Goal: Book appointment/travel/reservation

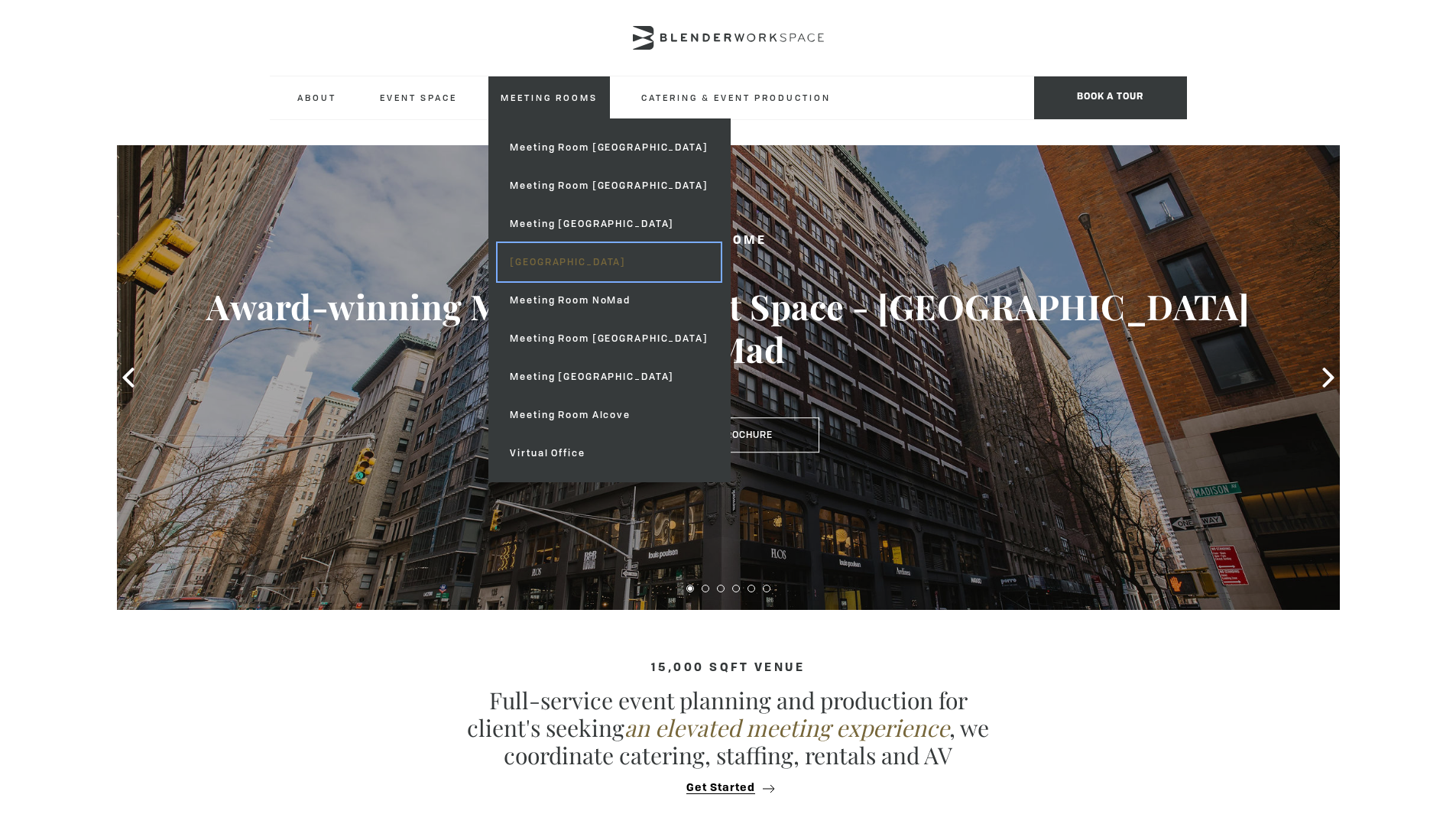
click at [569, 259] on link "[GEOGRAPHIC_DATA]" at bounding box center [608, 262] width 222 height 38
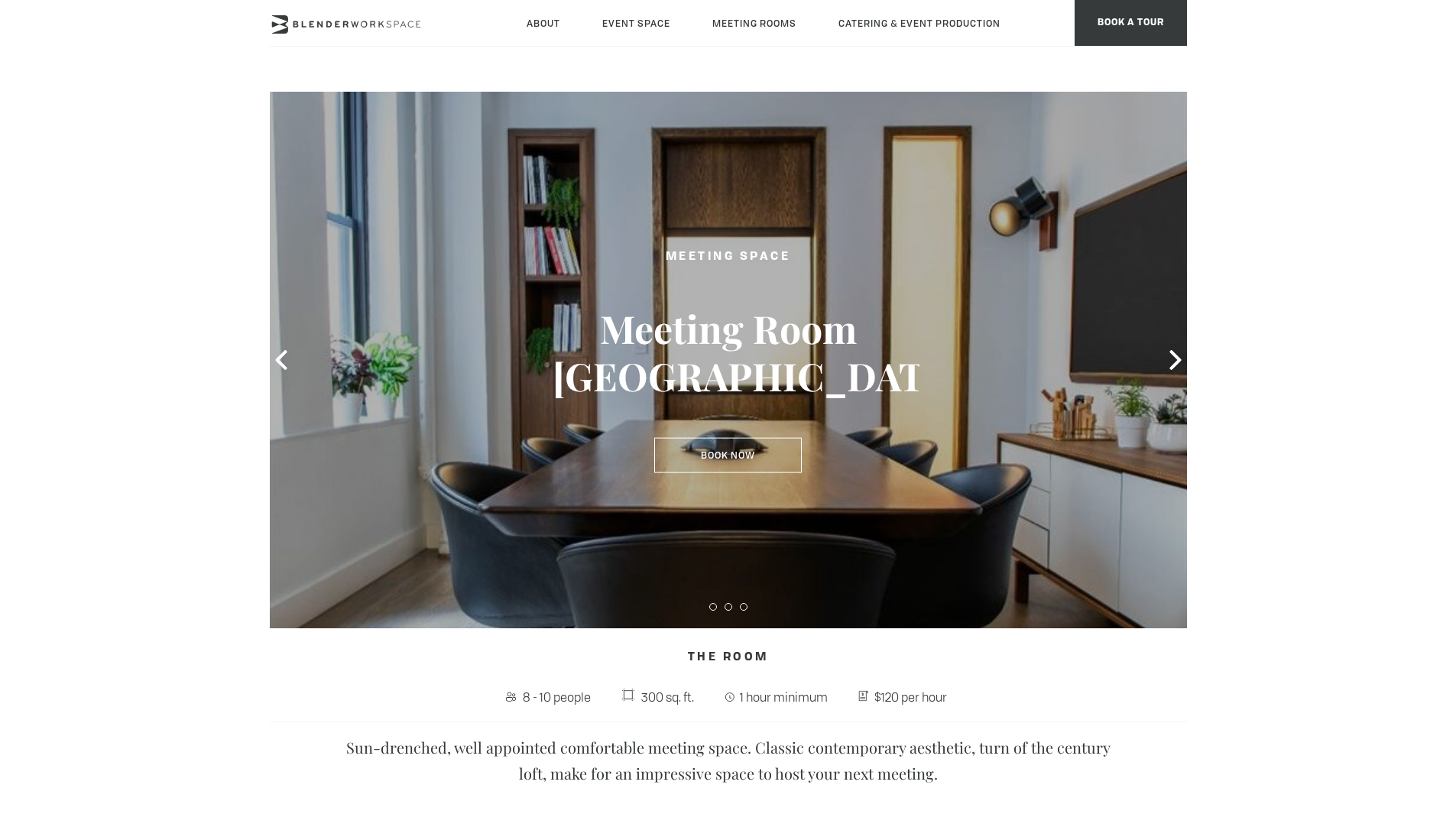
type div "2025-09-30"
click at [1175, 359] on icon at bounding box center [1175, 360] width 20 height 20
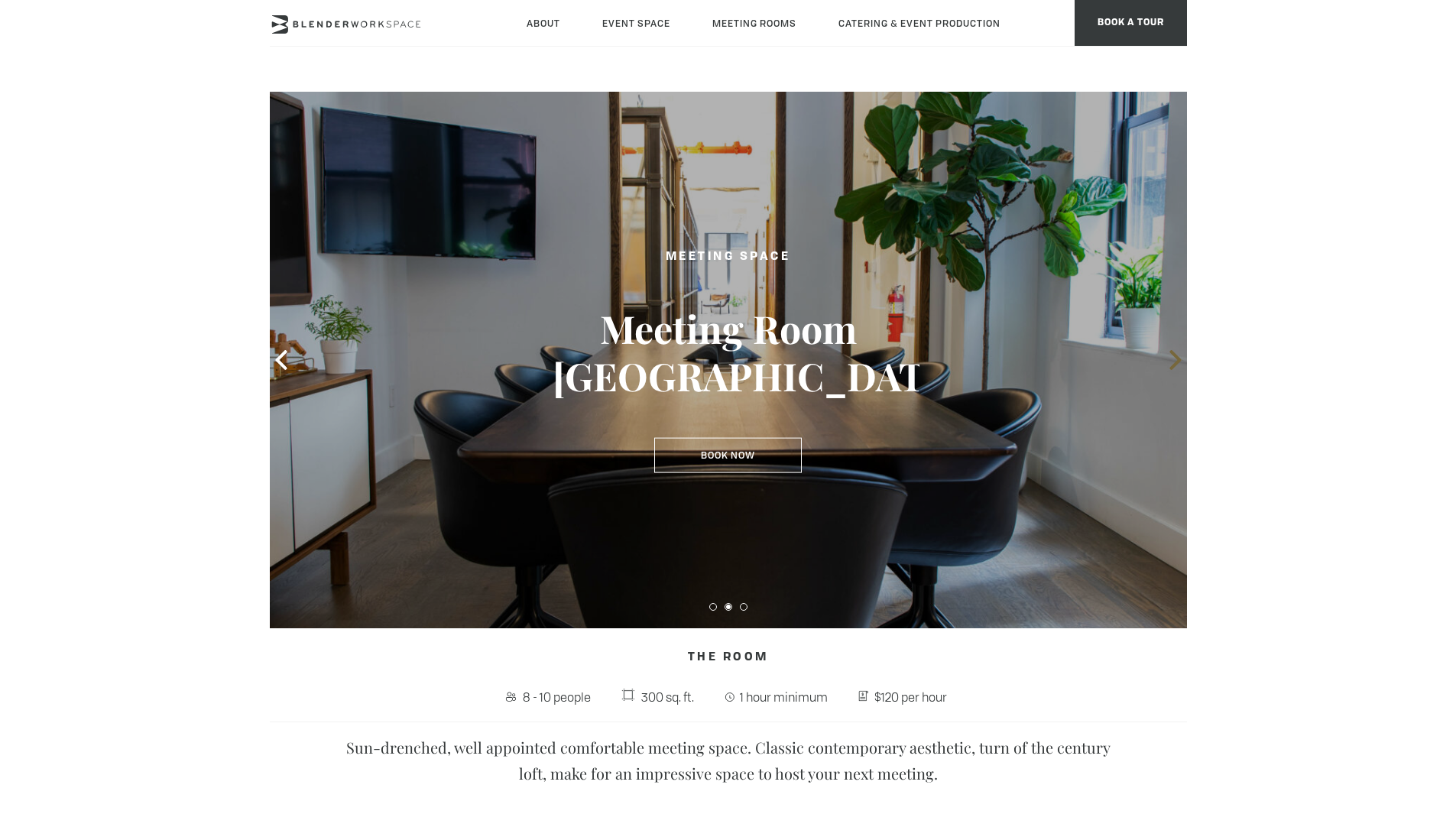
click at [1175, 359] on icon at bounding box center [1175, 360] width 20 height 20
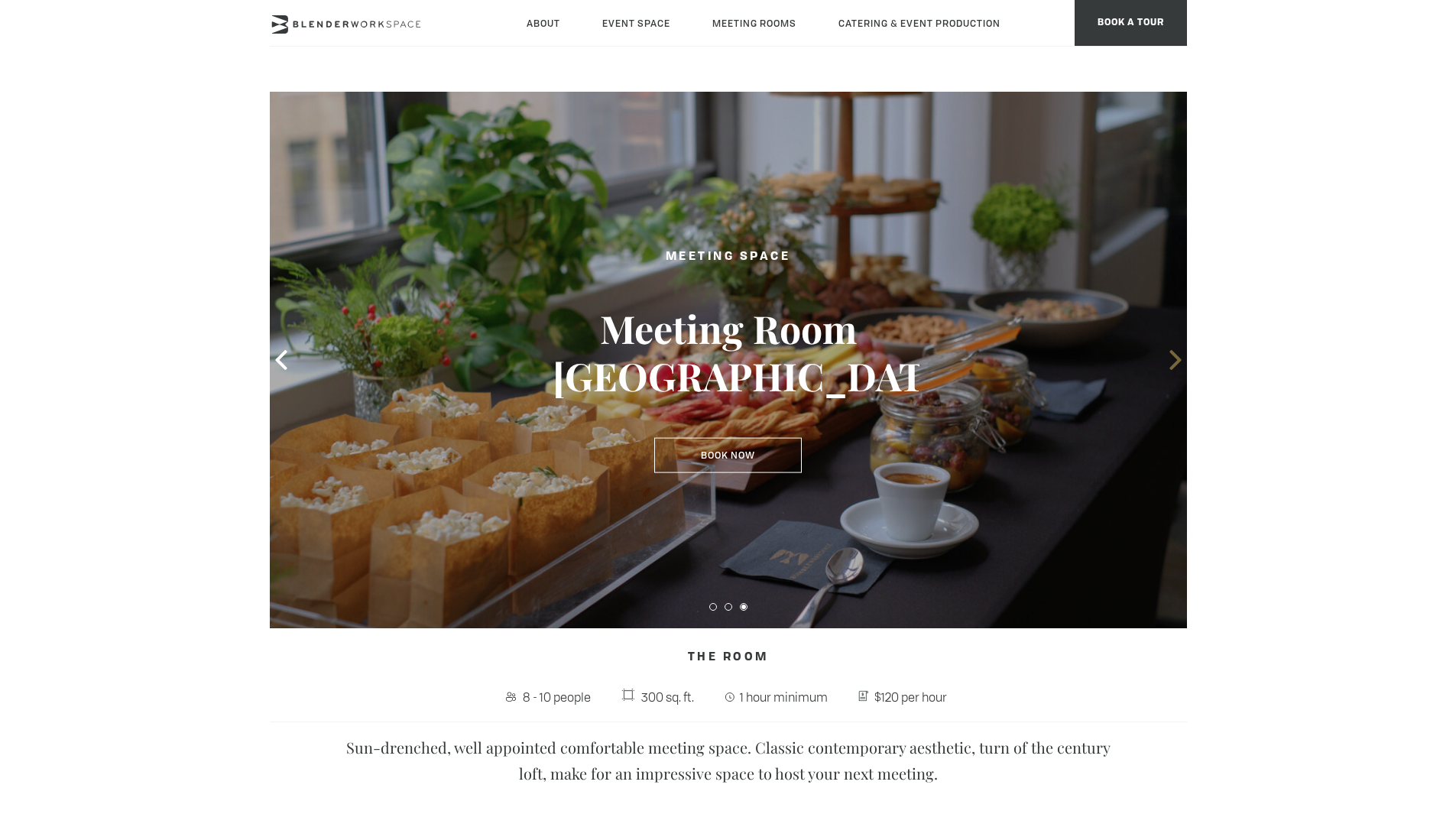
click at [1175, 359] on icon at bounding box center [1175, 360] width 20 height 20
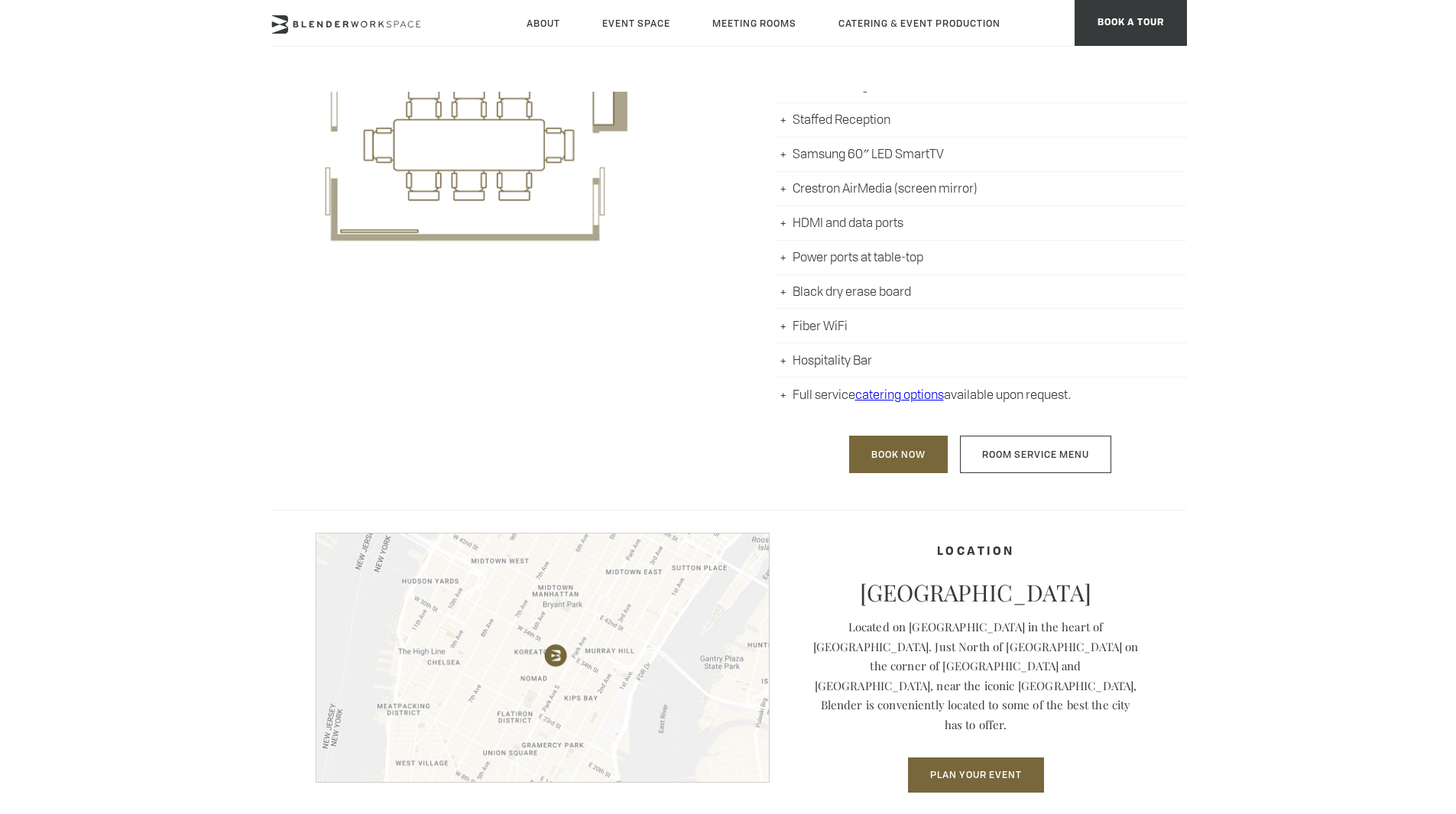
scroll to position [942, 0]
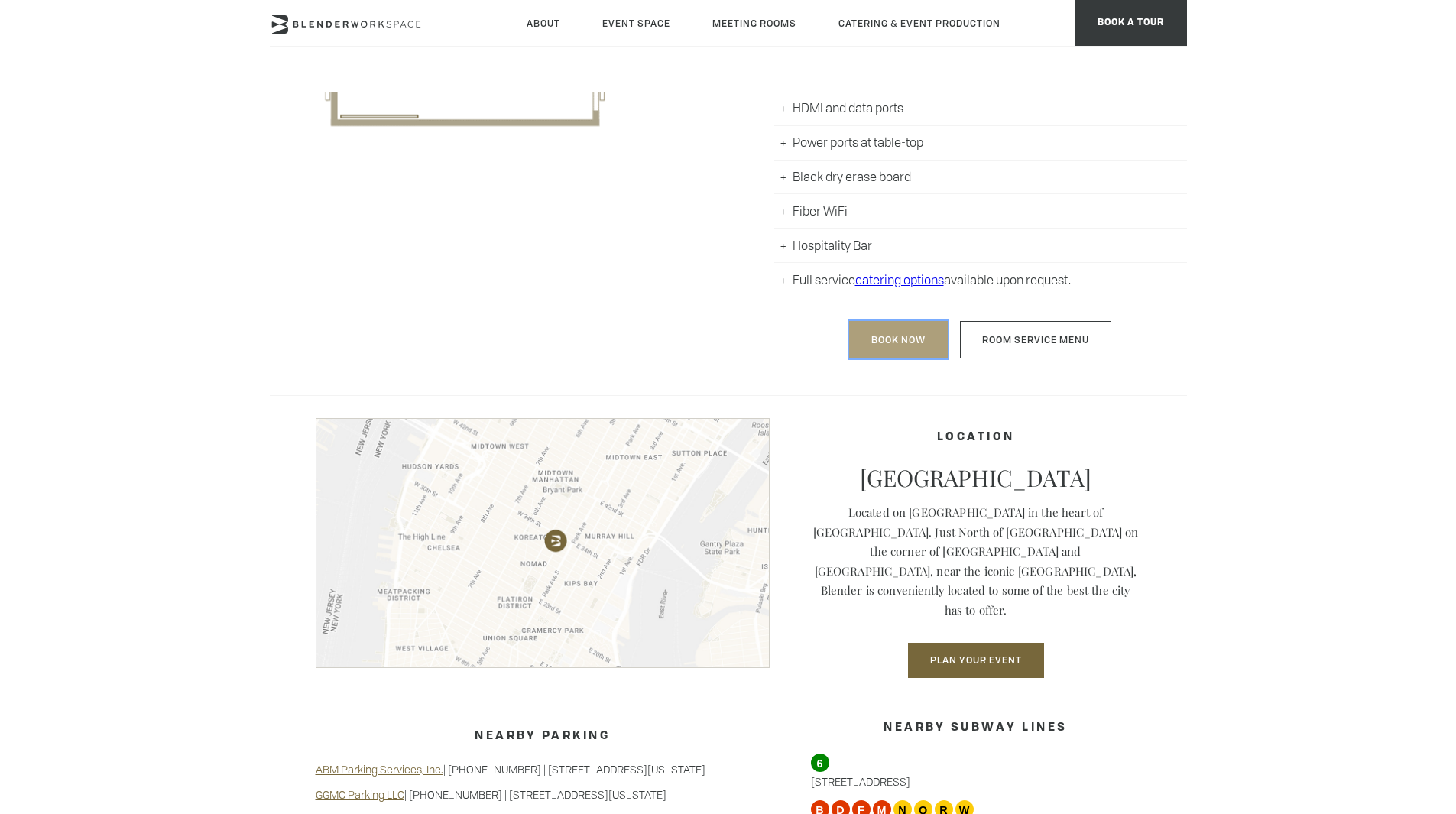
click at [898, 341] on link "Book Now" at bounding box center [898, 339] width 99 height 37
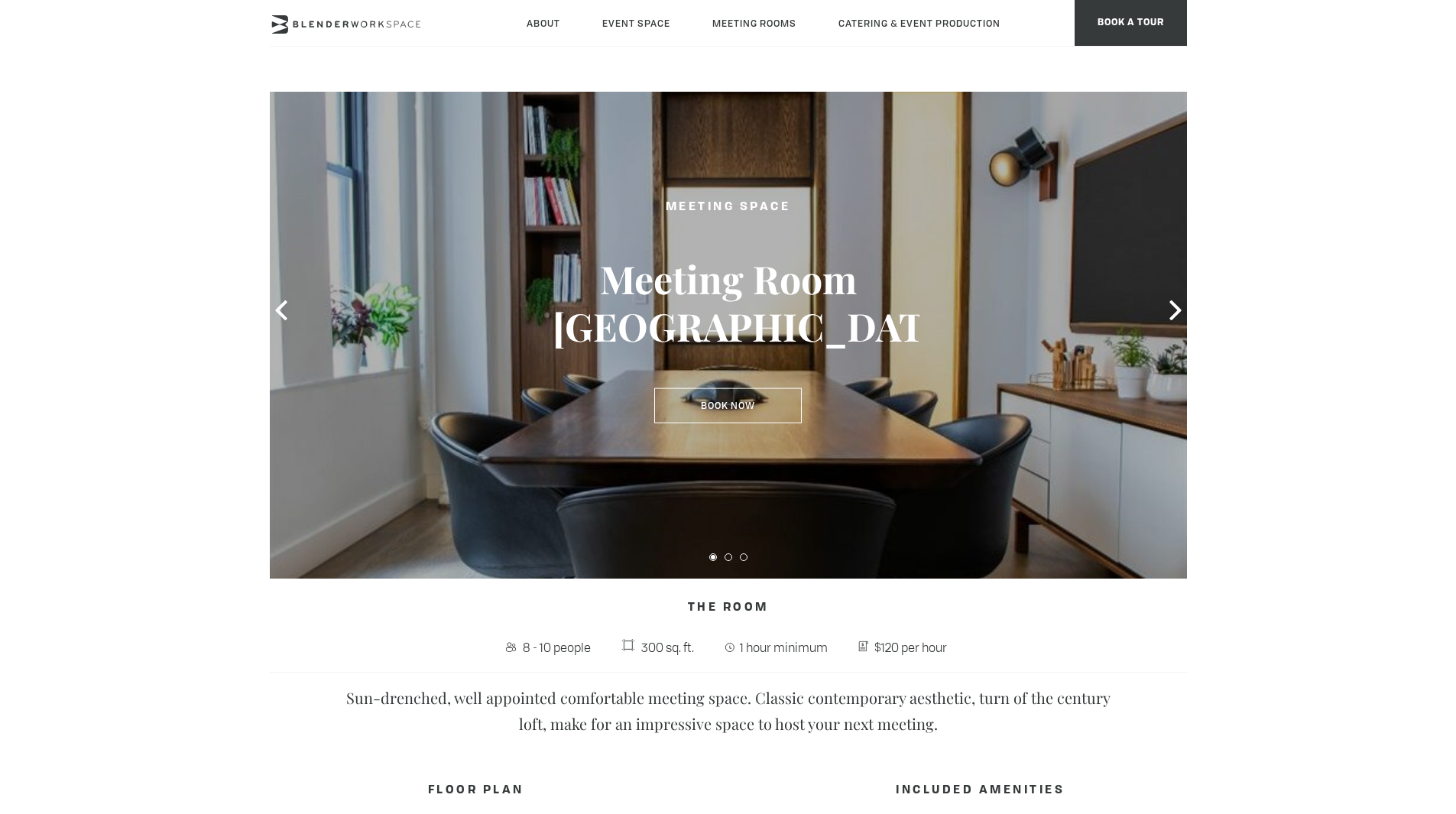
scroll to position [49, 0]
click at [1175, 309] on icon at bounding box center [1175, 311] width 11 height 20
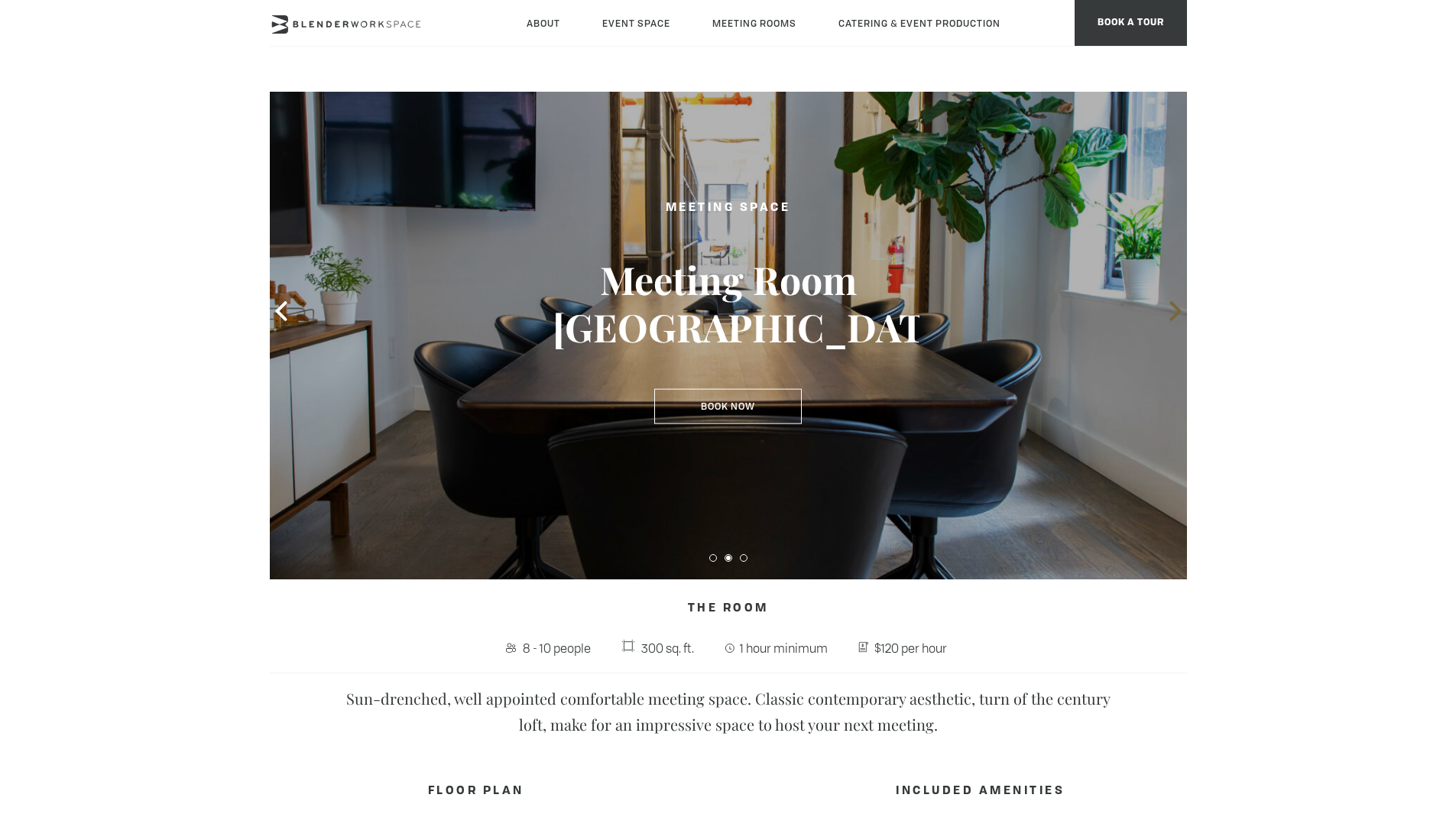
click at [1175, 309] on icon at bounding box center [1175, 311] width 11 height 20
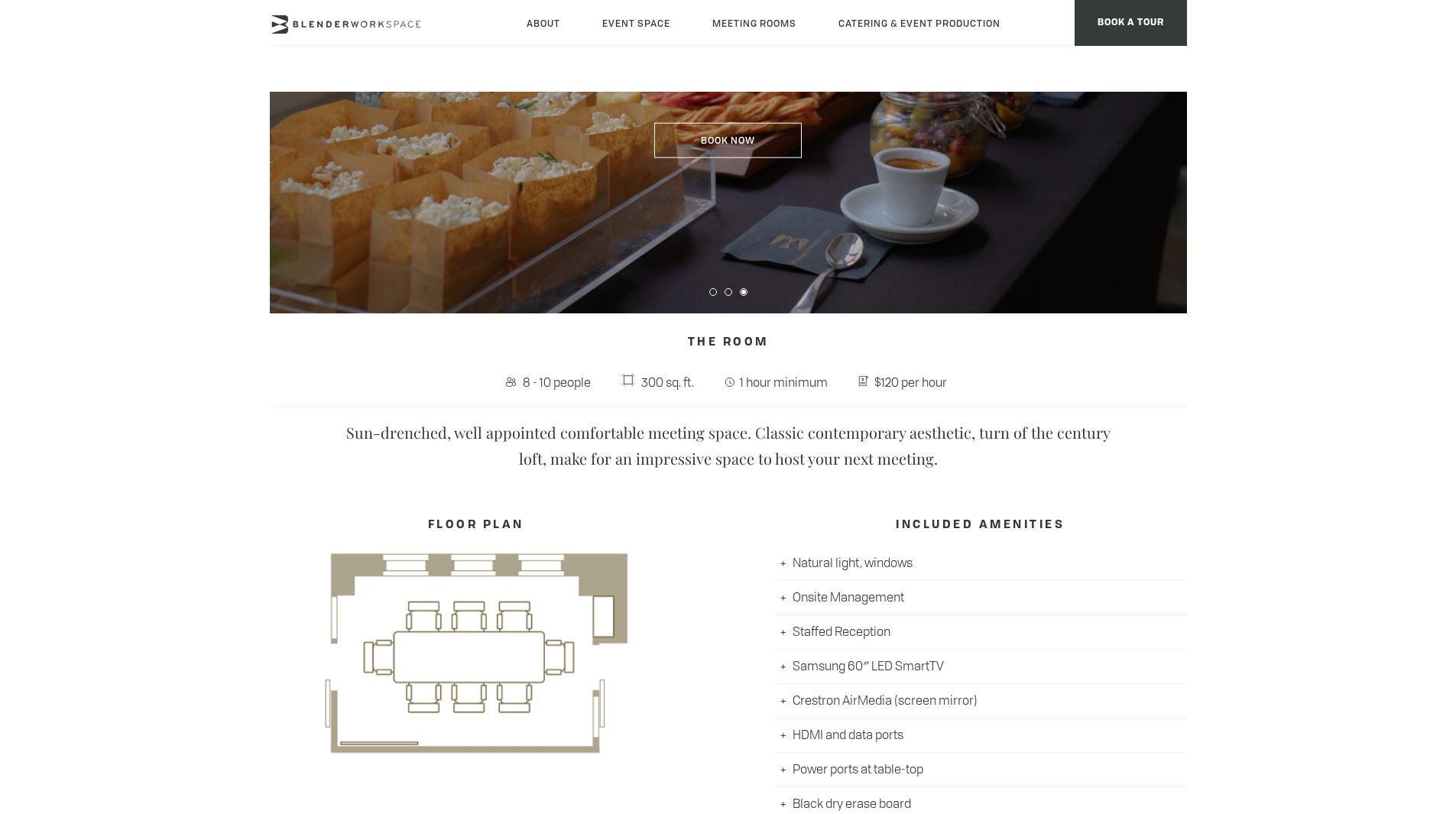
scroll to position [9, 0]
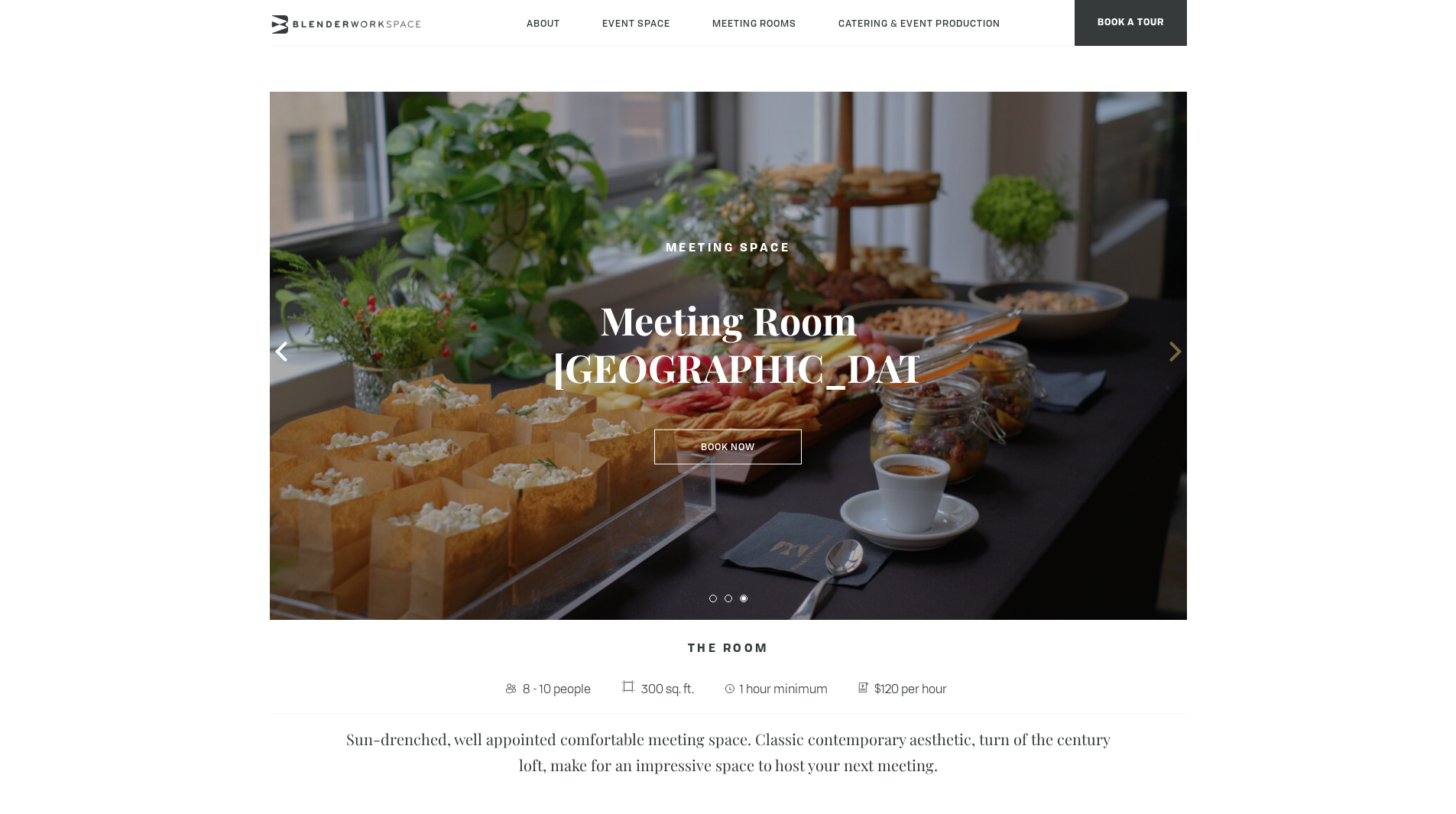
click at [1179, 359] on icon at bounding box center [1175, 351] width 20 height 20
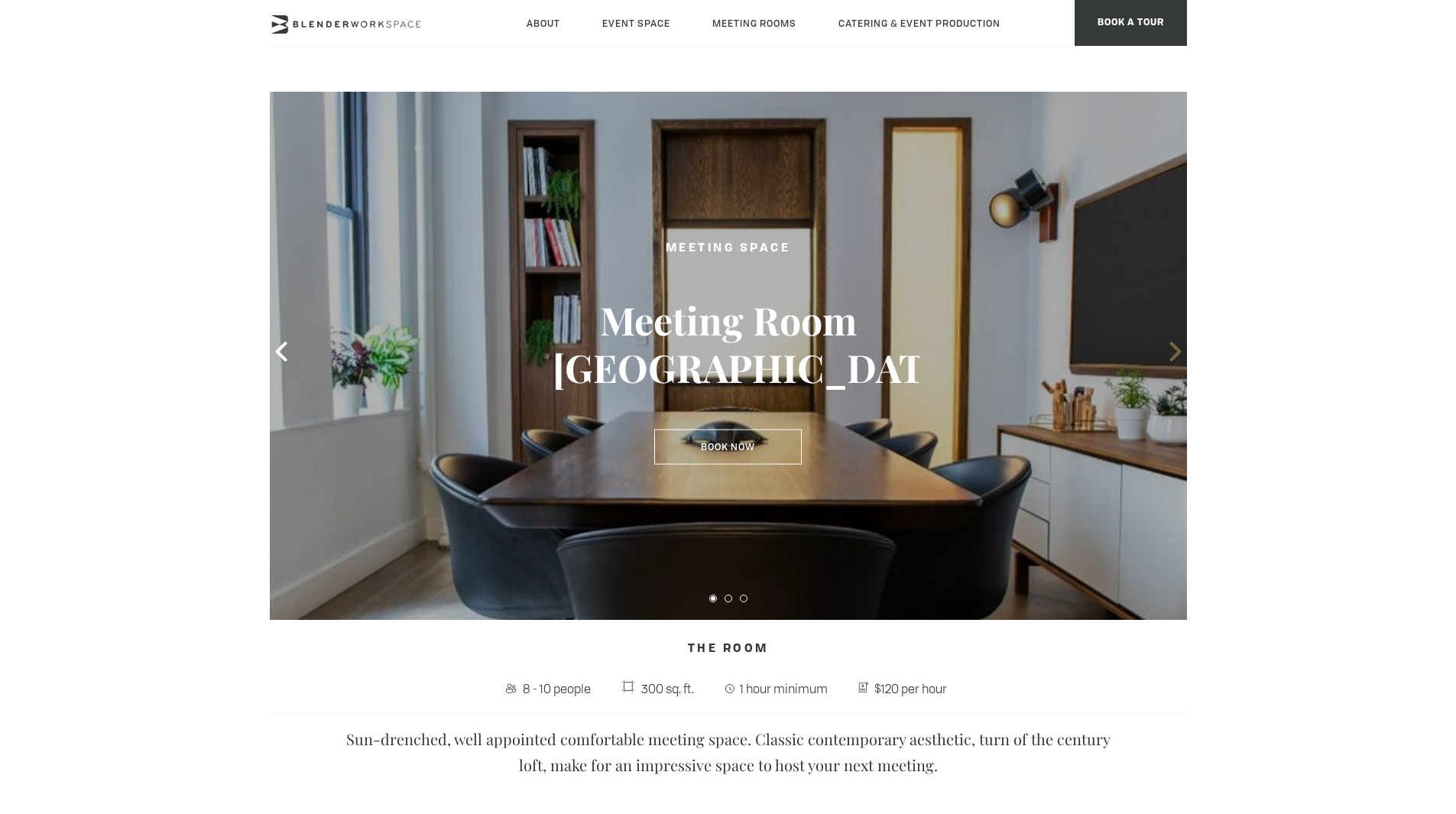
click at [1179, 359] on icon at bounding box center [1175, 351] width 20 height 20
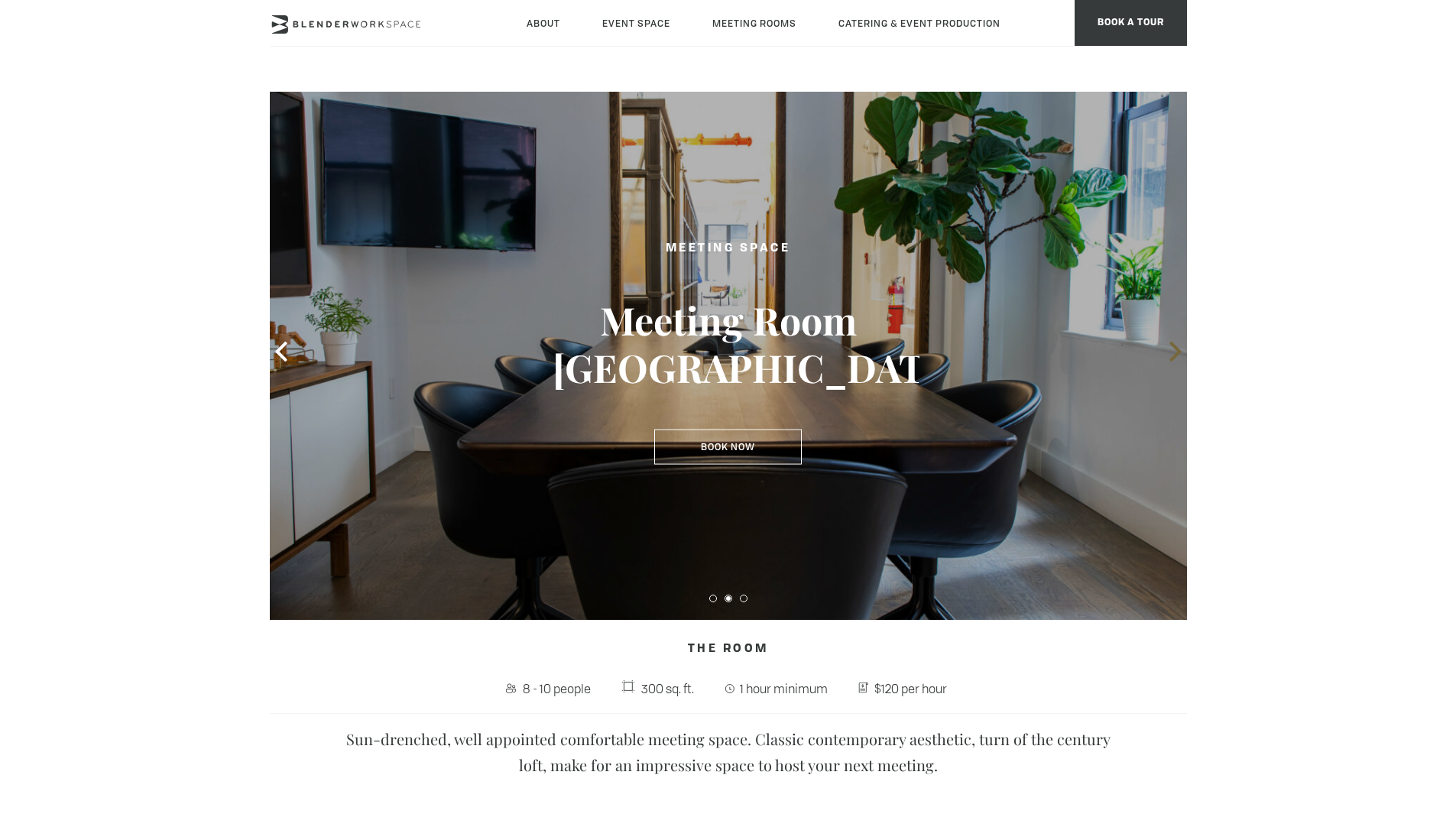
click at [1179, 359] on icon at bounding box center [1175, 351] width 20 height 20
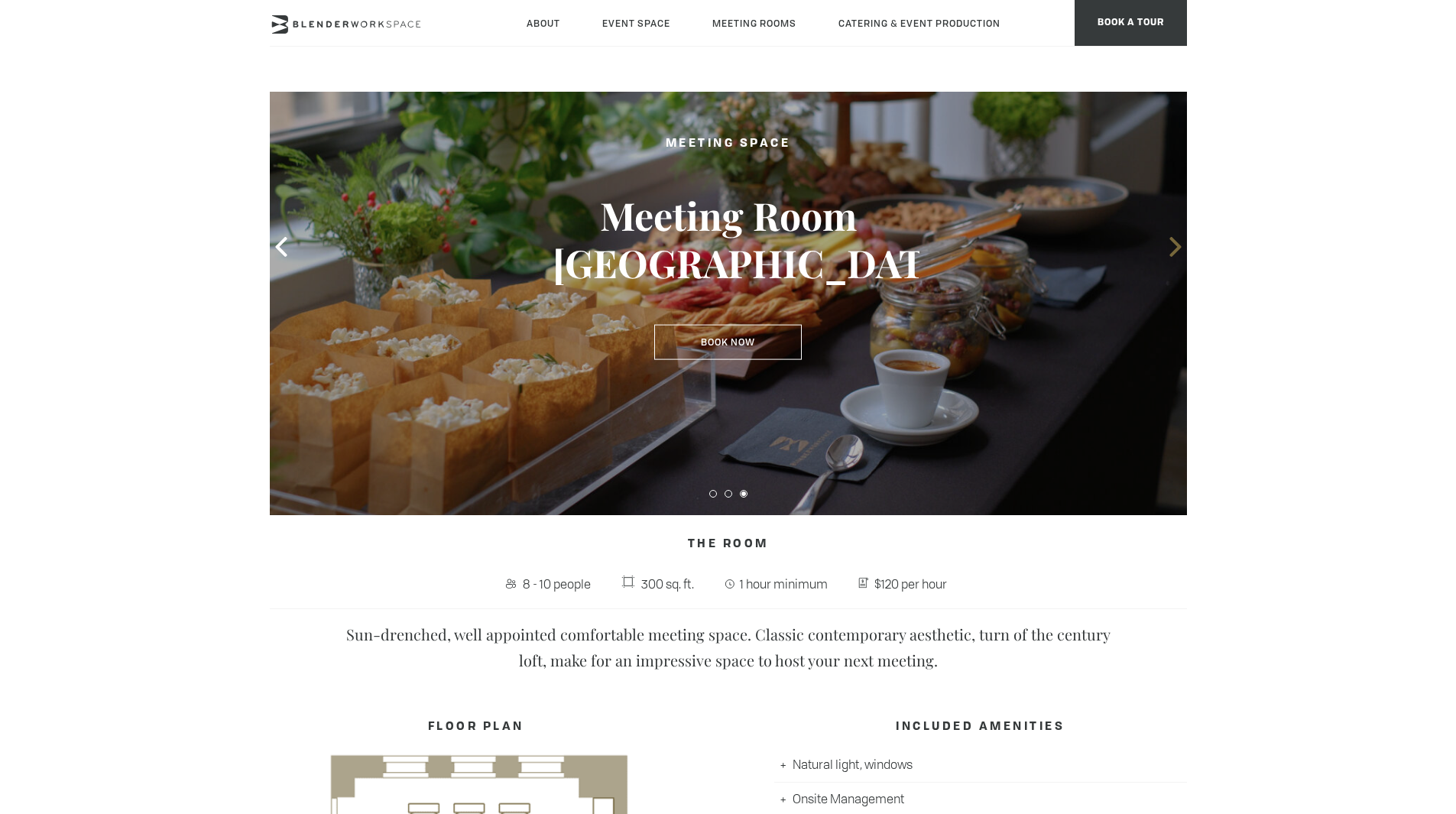
scroll to position [0, 0]
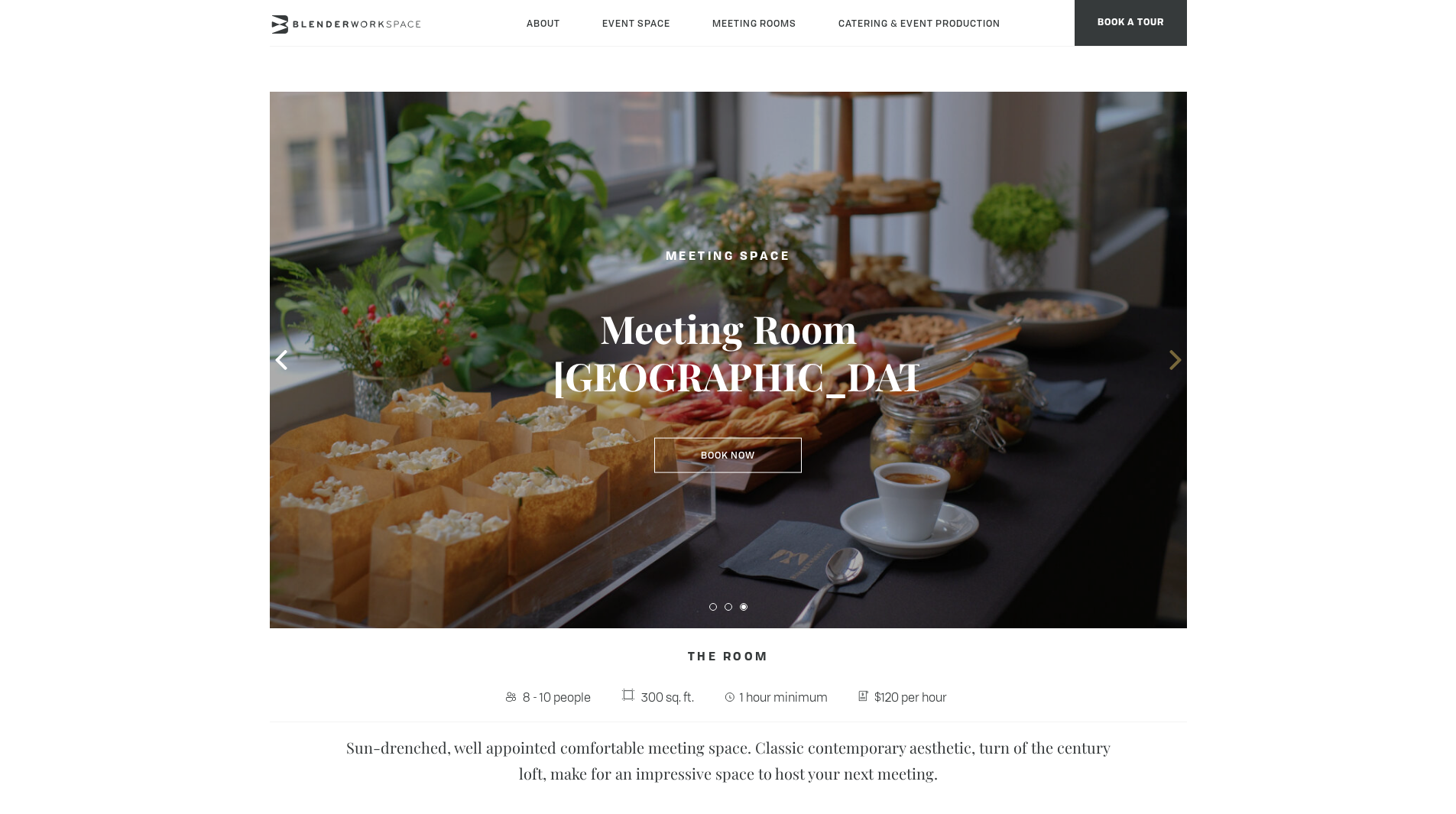
click at [1179, 359] on icon at bounding box center [1175, 360] width 11 height 20
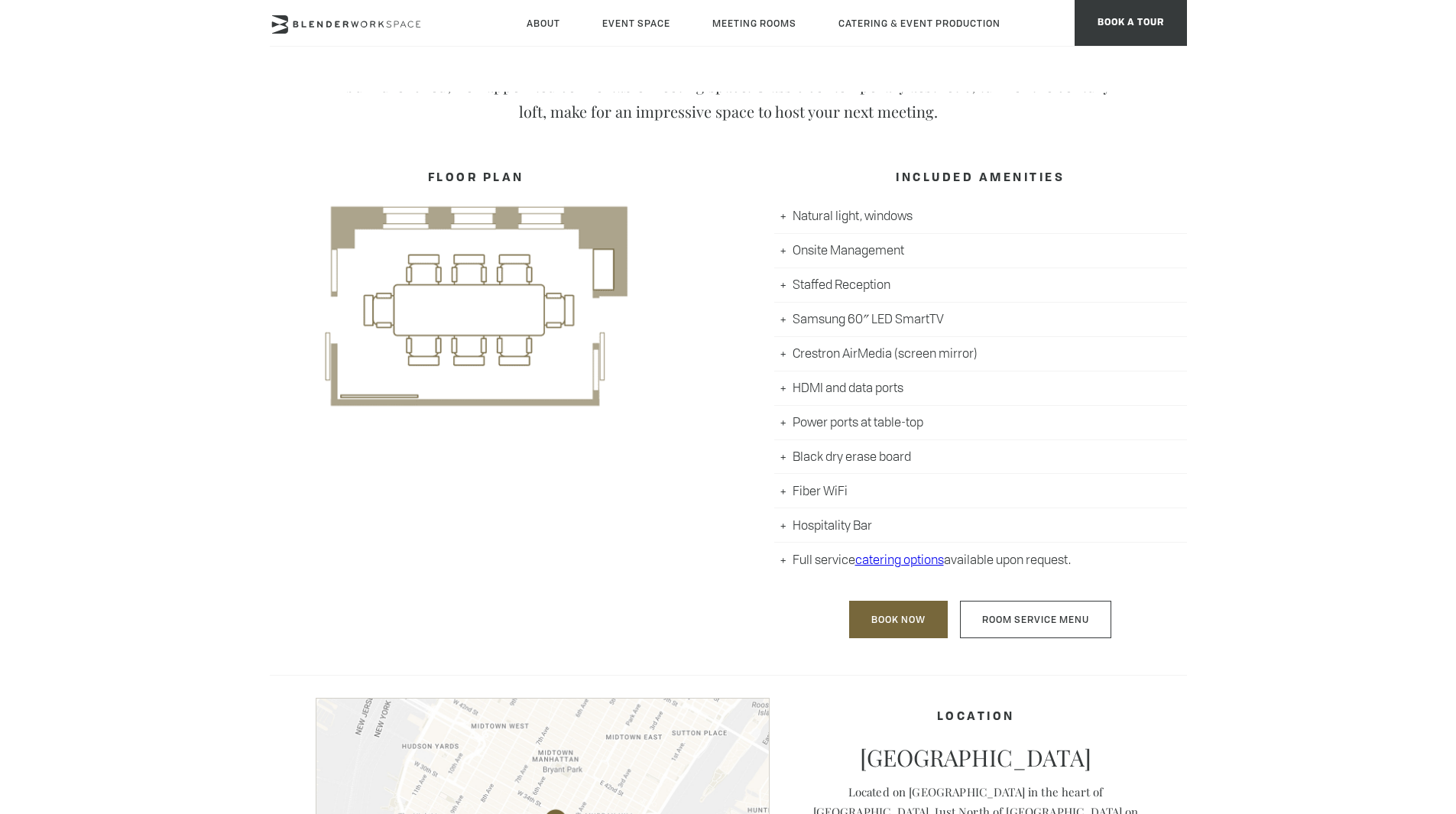
scroll to position [661, 0]
click at [895, 559] on link "catering options" at bounding box center [899, 560] width 89 height 17
click at [899, 565] on link "catering options" at bounding box center [899, 560] width 89 height 17
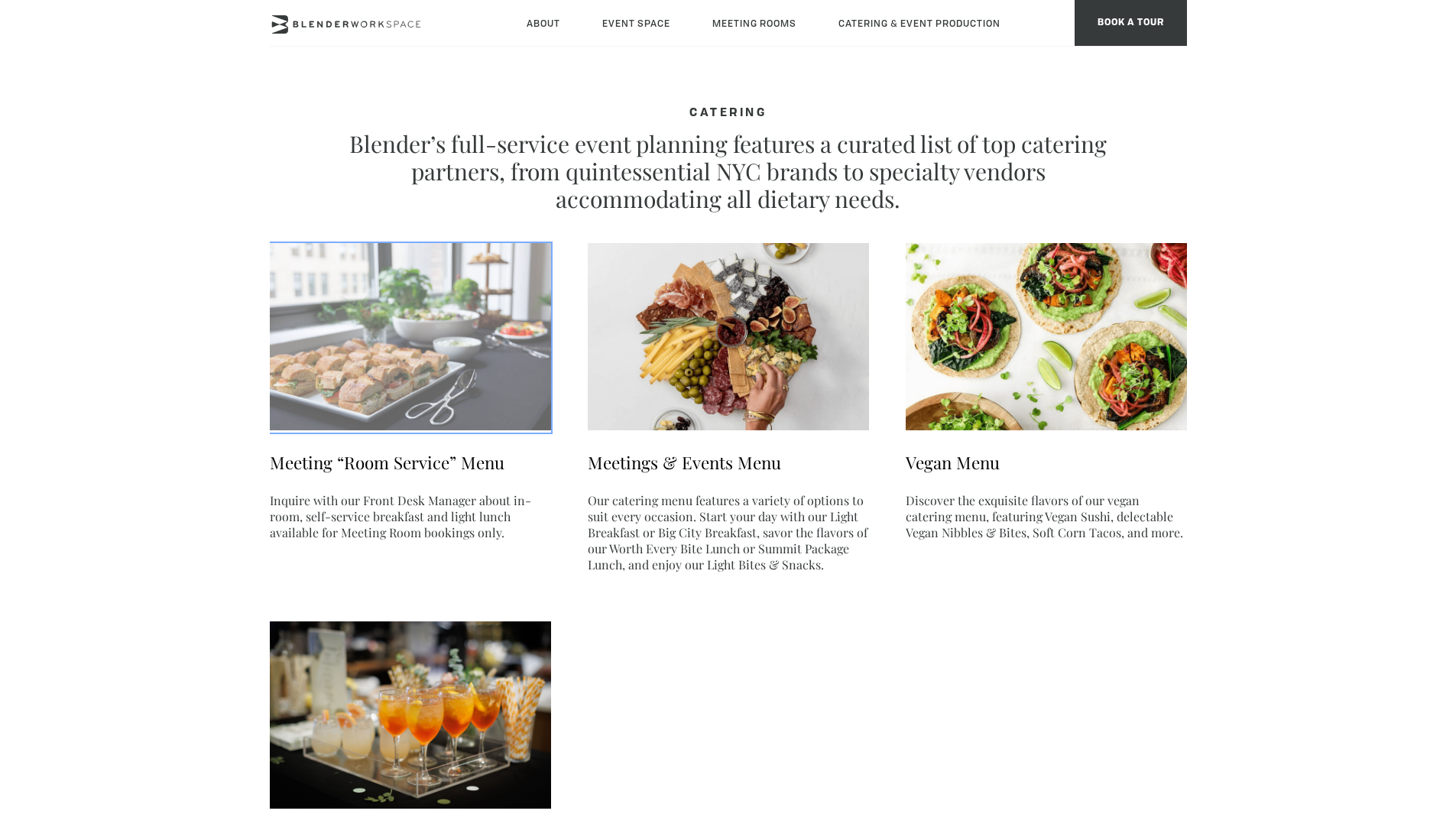
click at [472, 412] on img at bounding box center [410, 336] width 282 height 187
